Goal: Task Accomplishment & Management: Use online tool/utility

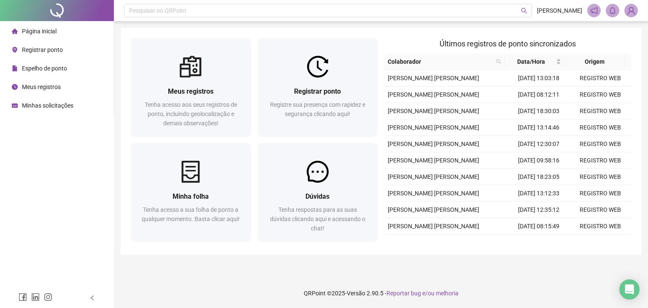
click at [313, 92] on span "Registrar ponto" at bounding box center [317, 91] width 47 height 8
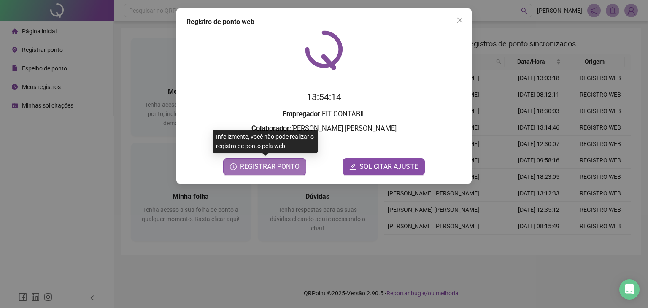
click at [269, 159] on button "REGISTRAR PONTO" at bounding box center [264, 166] width 83 height 17
